Goal: Feedback & Contribution: Submit feedback/report problem

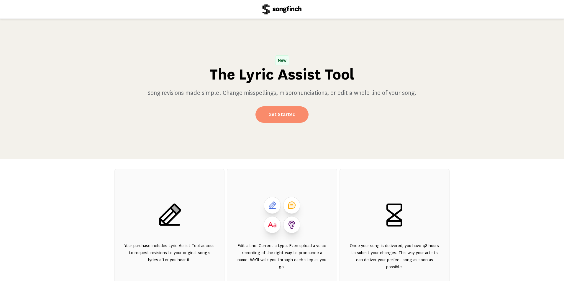
click at [275, 115] on link "Get Started" at bounding box center [282, 115] width 53 height 17
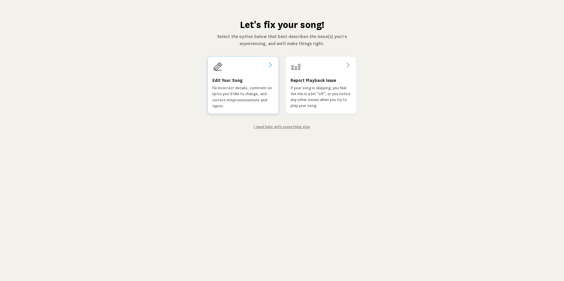
click at [271, 107] on p "Fix incorrect details, comment on lyrics you'd like to change, and correct misp…" at bounding box center [242, 97] width 61 height 24
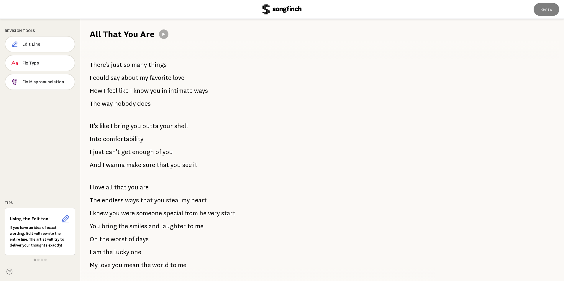
click at [163, 32] on button at bounding box center [163, 34] width 9 height 9
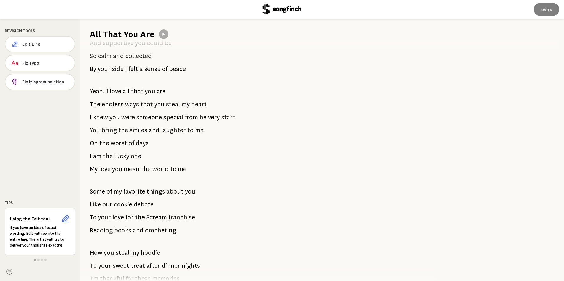
scroll to position [325, 0]
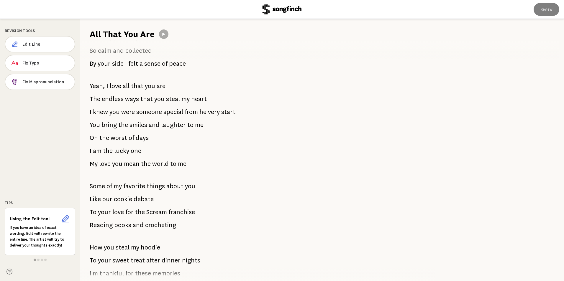
click at [139, 125] on span "smiles" at bounding box center [139, 125] width 18 height 12
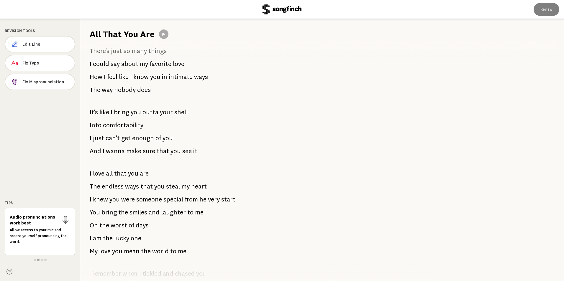
scroll to position [0, 0]
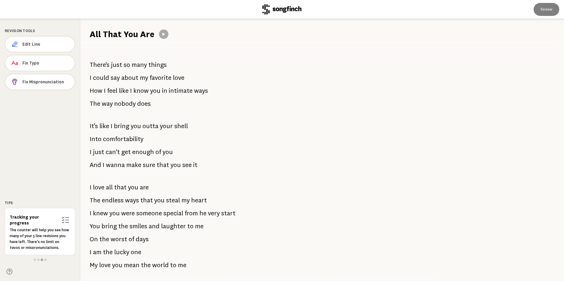
click at [408, 191] on div "There's just so many things I could say about my favorite love How I feel like …" at bounding box center [254, 160] width 348 height 241
click at [165, 28] on div "All That You Are" at bounding box center [322, 29] width 484 height 21
click at [165, 30] on button at bounding box center [163, 34] width 9 height 9
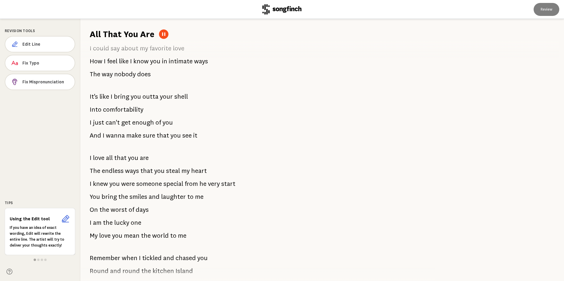
scroll to position [59, 0]
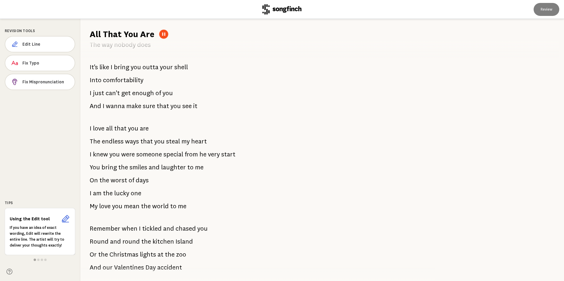
click at [164, 34] on icon at bounding box center [163, 34] width 3 height 4
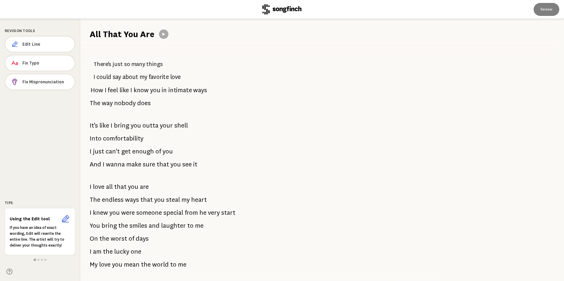
scroll to position [0, 0]
click at [170, 33] on div "All That You Are" at bounding box center [322, 29] width 484 height 21
click at [94, 132] on span "It's" at bounding box center [94, 126] width 8 height 12
click at [163, 39] on div "All That You Are" at bounding box center [322, 29] width 484 height 21
click at [165, 35] on icon at bounding box center [163, 34] width 5 height 5
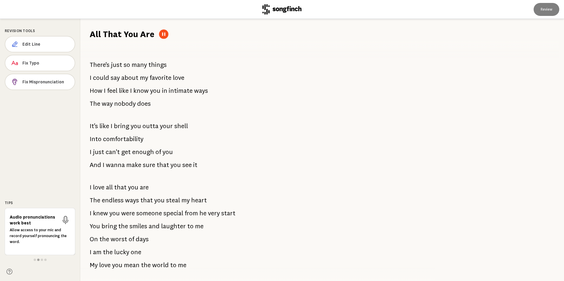
click at [164, 37] on button at bounding box center [163, 34] width 9 height 9
click at [164, 33] on icon at bounding box center [163, 34] width 4 height 4
click at [34, 261] on span at bounding box center [35, 260] width 2 height 2
click at [38, 260] on span at bounding box center [38, 260] width 2 height 2
click at [41, 260] on span at bounding box center [42, 260] width 2 height 2
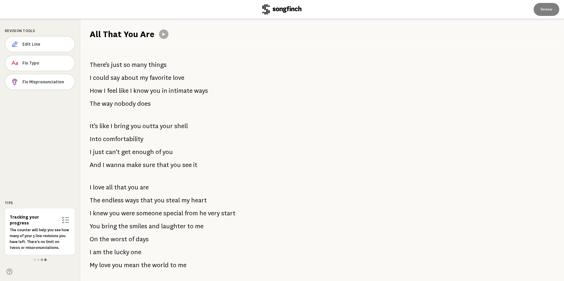
click at [46, 261] on span at bounding box center [45, 260] width 2 height 2
click at [35, 261] on span at bounding box center [35, 260] width 2 height 2
click at [42, 44] on span "Edit Line" at bounding box center [46, 44] width 48 height 6
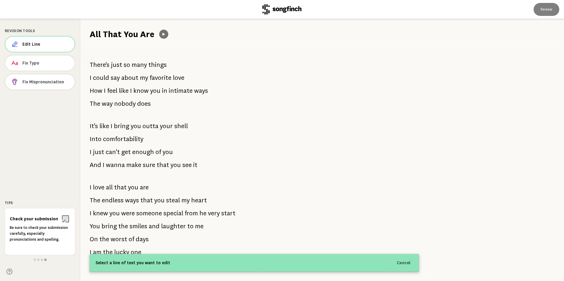
click at [164, 35] on icon at bounding box center [163, 34] width 4 height 4
click at [33, 43] on span "Edit Line" at bounding box center [46, 44] width 48 height 6
click at [45, 47] on span "Edit Line" at bounding box center [46, 44] width 48 height 6
click at [33, 260] on div at bounding box center [40, 260] width 71 height 5
click at [148, 35] on h1 "All That You Are" at bounding box center [122, 34] width 65 height 12
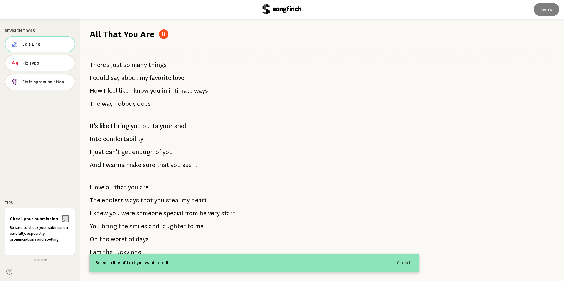
click at [161, 35] on icon at bounding box center [163, 34] width 5 height 5
click at [407, 264] on button "Cancel" at bounding box center [403, 263] width 21 height 11
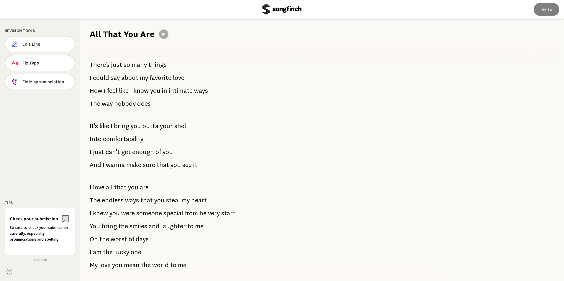
click at [123, 104] on span "nobody" at bounding box center [125, 104] width 22 height 12
click at [163, 37] on button at bounding box center [163, 34] width 9 height 9
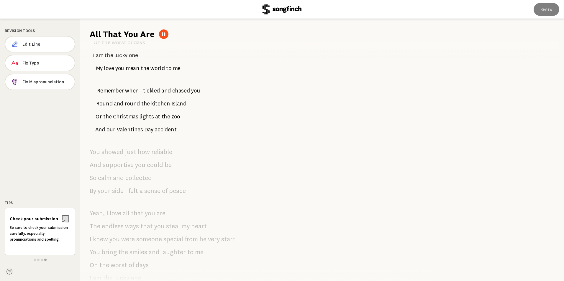
scroll to position [86, 0]
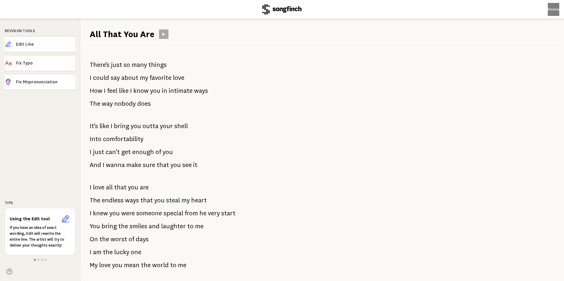
click at [168, 33] on button at bounding box center [163, 34] width 9 height 9
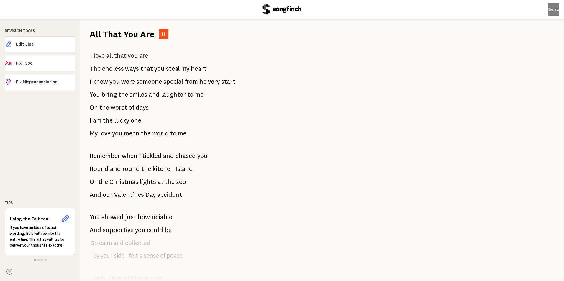
scroll to position [89, 0]
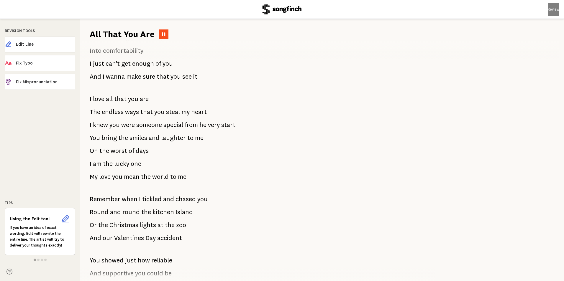
click at [163, 32] on icon at bounding box center [163, 34] width 5 height 5
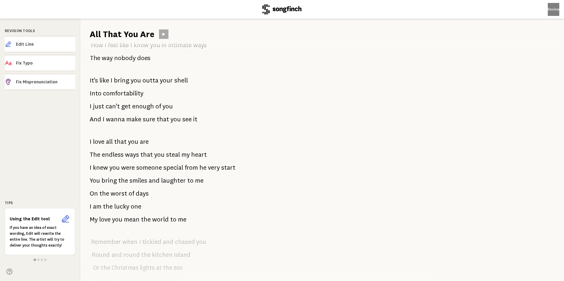
scroll to position [0, 0]
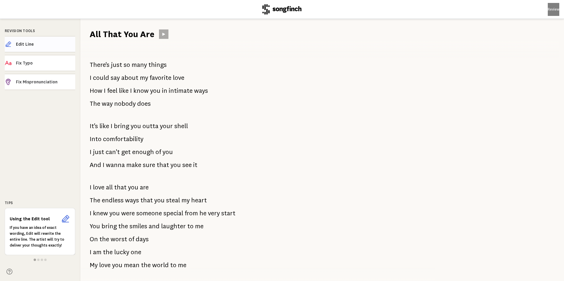
click at [46, 47] on span "Edit Line" at bounding box center [45, 44] width 59 height 6
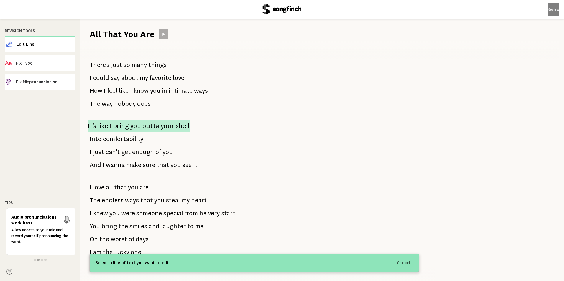
click at [133, 125] on span "you" at bounding box center [135, 126] width 11 height 12
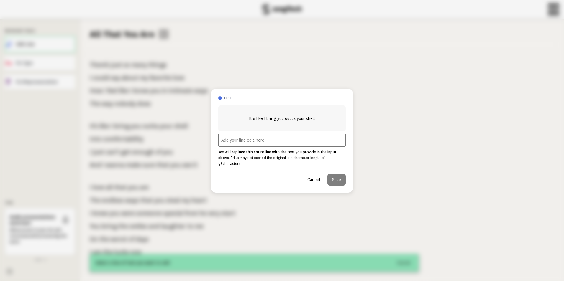
click at [290, 145] on input "text" at bounding box center [281, 140] width 127 height 13
type input "You are the song Birds sing after a storm"
click at [341, 181] on button "Save" at bounding box center [336, 180] width 18 height 12
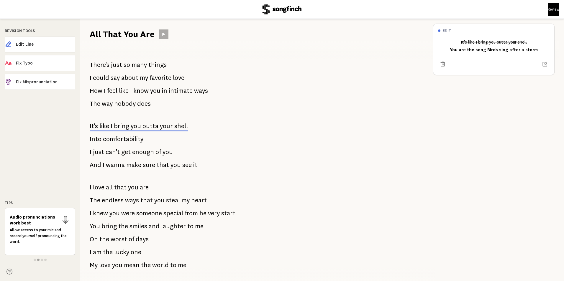
click at [126, 139] on span "comfortability" at bounding box center [123, 139] width 40 height 12
click at [55, 41] on span "Edit Line" at bounding box center [45, 44] width 59 height 6
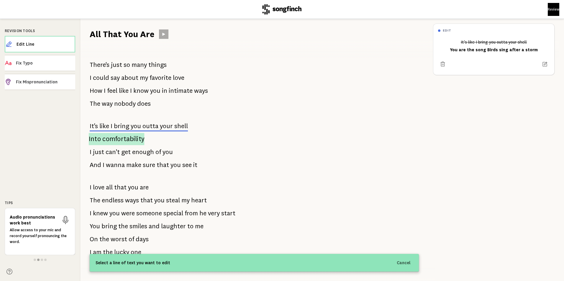
click at [119, 142] on span "comfortability" at bounding box center [123, 139] width 42 height 12
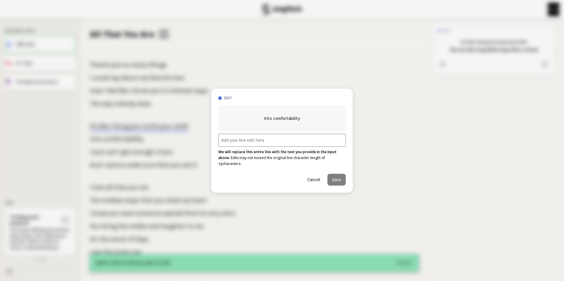
click at [242, 145] on input "text" at bounding box center [281, 140] width 127 height 13
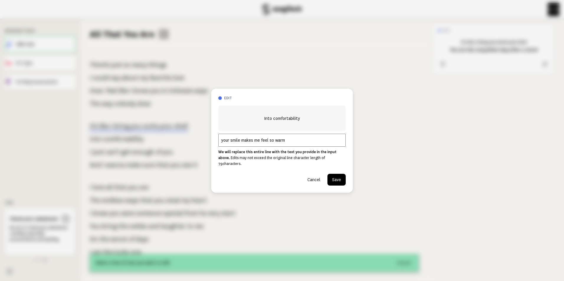
type input "your smile makes me feel so warm"
click at [339, 179] on button "Save" at bounding box center [336, 180] width 18 height 12
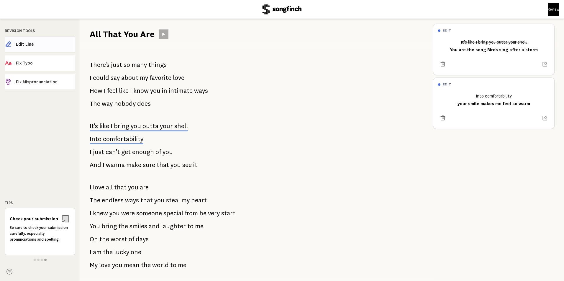
click at [48, 43] on span "Edit Line" at bounding box center [45, 44] width 59 height 6
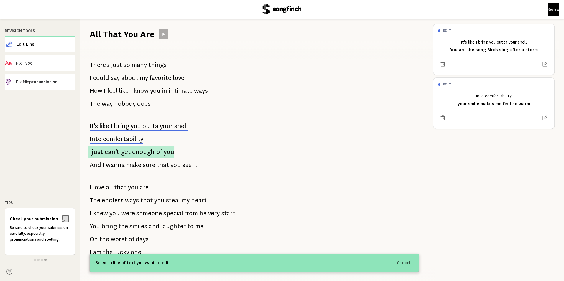
click at [146, 155] on span "enough" at bounding box center [143, 152] width 23 height 12
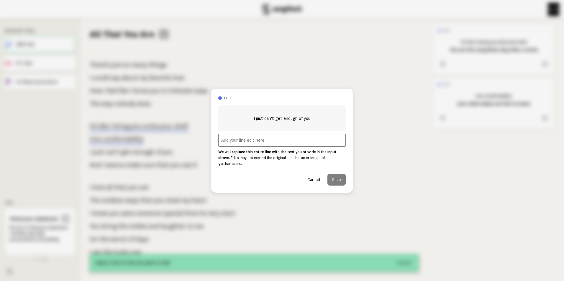
click at [306, 147] on input "text" at bounding box center [281, 140] width 127 height 13
type input "to my favorite player One"
click at [336, 180] on button "Save" at bounding box center [336, 180] width 18 height 12
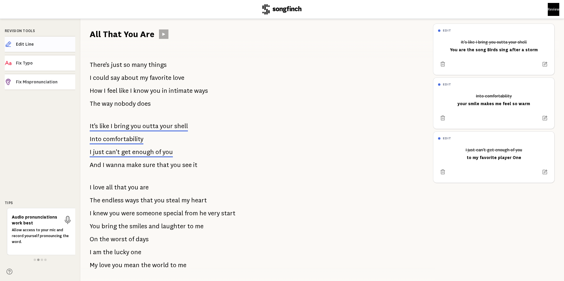
click at [56, 45] on span "Edit Line" at bounding box center [45, 44] width 59 height 6
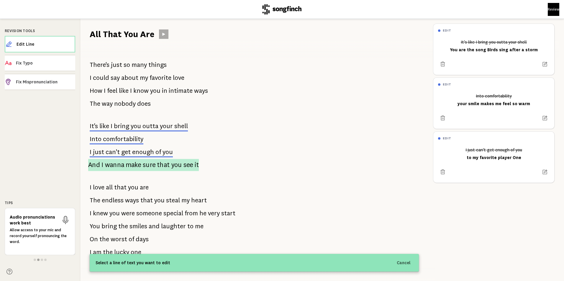
click at [155, 165] on p "And I wanna make sure that you see it" at bounding box center [143, 165] width 111 height 12
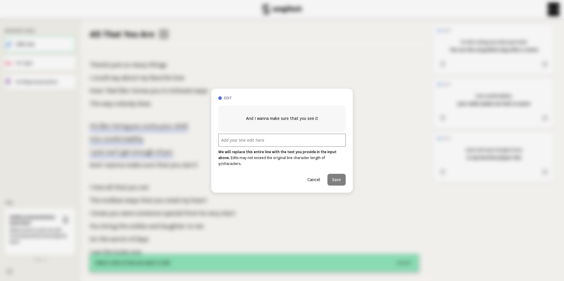
click at [242, 143] on input "text" at bounding box center [281, 140] width 127 height 13
type input "You shine brighter than the morning [PERSON_NAME]"
click at [343, 177] on button "Save" at bounding box center [336, 180] width 18 height 12
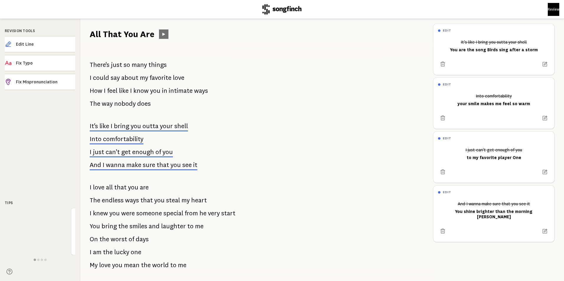
click at [166, 36] on button at bounding box center [163, 34] width 9 height 9
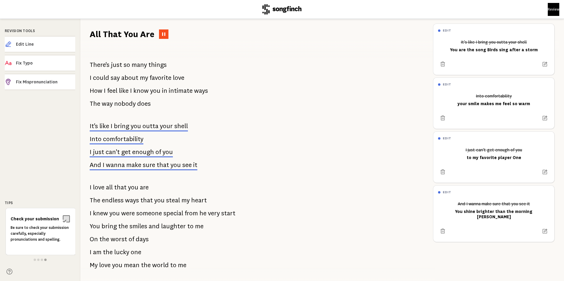
click at [164, 35] on icon at bounding box center [163, 34] width 3 height 4
click at [548, 12] on button "Review" at bounding box center [554, 9] width 12 height 13
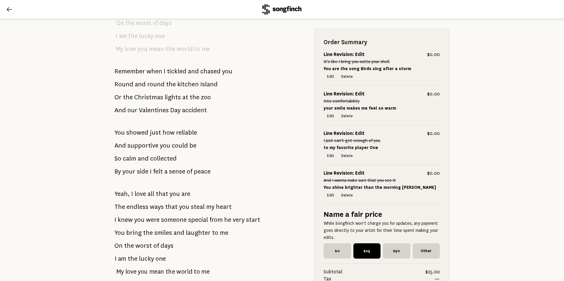
scroll to position [325, 0]
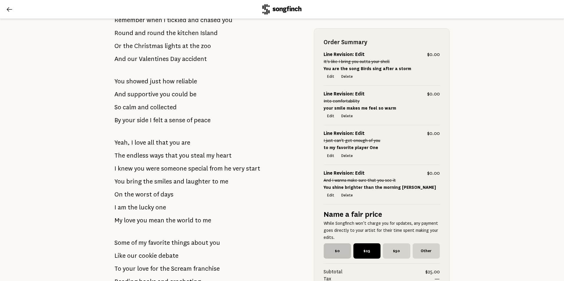
click at [333, 257] on span "$0" at bounding box center [337, 251] width 27 height 15
click at [327, 248] on input "$0" at bounding box center [326, 246] width 4 height 4
radio input "true"
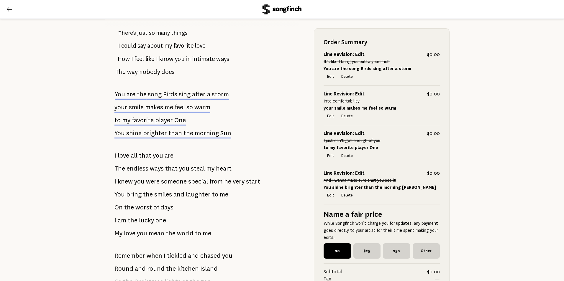
scroll to position [80, 0]
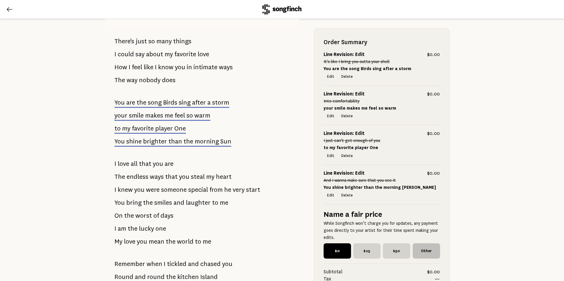
click at [429, 252] on span "Other" at bounding box center [426, 251] width 27 height 15
click at [417, 248] on input "Other" at bounding box center [415, 246] width 4 height 4
checkbox input "true"
radio input "false"
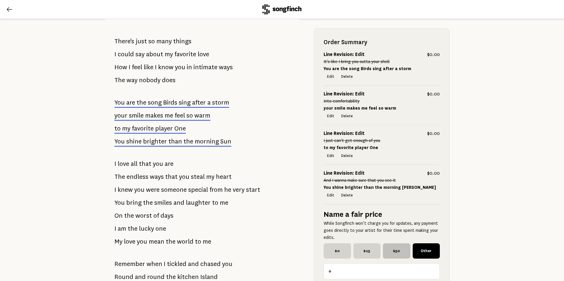
scroll to position [198, 0]
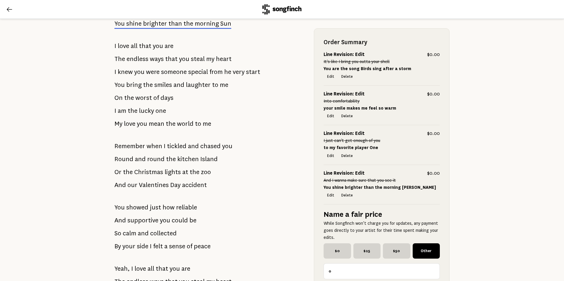
click at [396, 267] on input "0" at bounding box center [382, 272] width 116 height 16
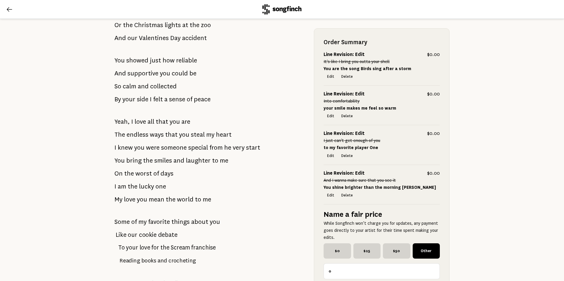
scroll to position [346, 0]
click at [432, 271] on input "1" at bounding box center [382, 272] width 116 height 16
click at [432, 271] on input "2" at bounding box center [382, 272] width 116 height 16
click at [432, 271] on input "3" at bounding box center [382, 272] width 116 height 16
click at [432, 271] on input "4" at bounding box center [382, 272] width 116 height 16
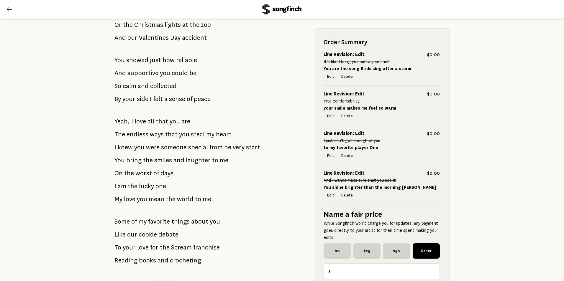
click at [432, 271] on input "5" at bounding box center [382, 272] width 116 height 16
click at [432, 271] on input "6" at bounding box center [382, 272] width 116 height 16
click at [432, 271] on input "7" at bounding box center [382, 272] width 116 height 16
click at [432, 271] on input "8" at bounding box center [382, 272] width 116 height 16
click at [432, 271] on input "9" at bounding box center [382, 272] width 116 height 16
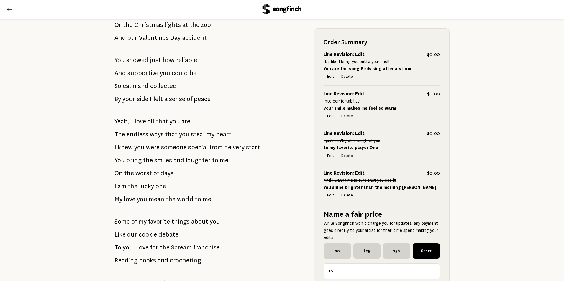
click at [432, 271] on input "10" at bounding box center [382, 272] width 116 height 16
click at [432, 271] on input "11" at bounding box center [382, 272] width 116 height 16
click at [432, 271] on input "12" at bounding box center [382, 272] width 116 height 16
click at [432, 271] on input "13" at bounding box center [382, 272] width 116 height 16
click at [432, 271] on input "14" at bounding box center [382, 272] width 116 height 16
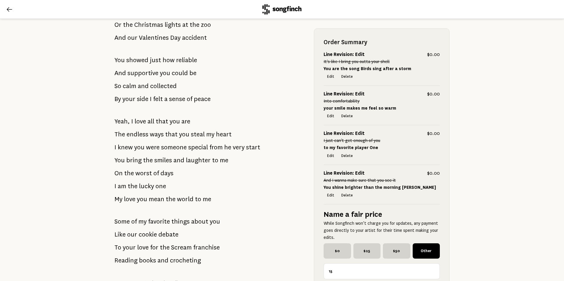
type input "15"
click at [432, 271] on input "15" at bounding box center [382, 272] width 116 height 16
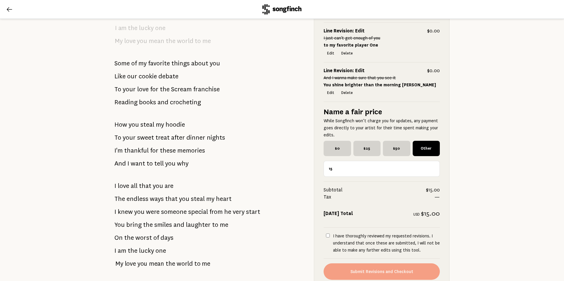
scroll to position [552, 0]
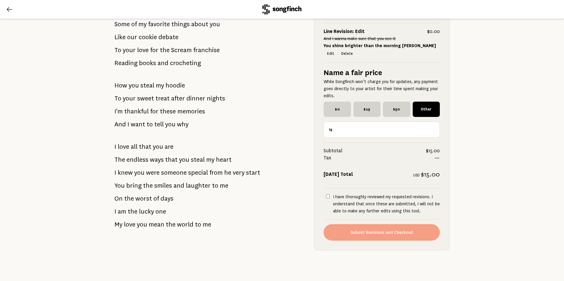
click at [329, 194] on label "I have thoroughly reviewed my requested revisions. I understand that once these…" at bounding box center [382, 204] width 116 height 21
click at [329, 195] on input "I have thoroughly reviewed my requested revisions. I understand that once these…" at bounding box center [328, 197] width 4 height 4
checkbox input "true"
